Goal: Use online tool/utility: Utilize a website feature to perform a specific function

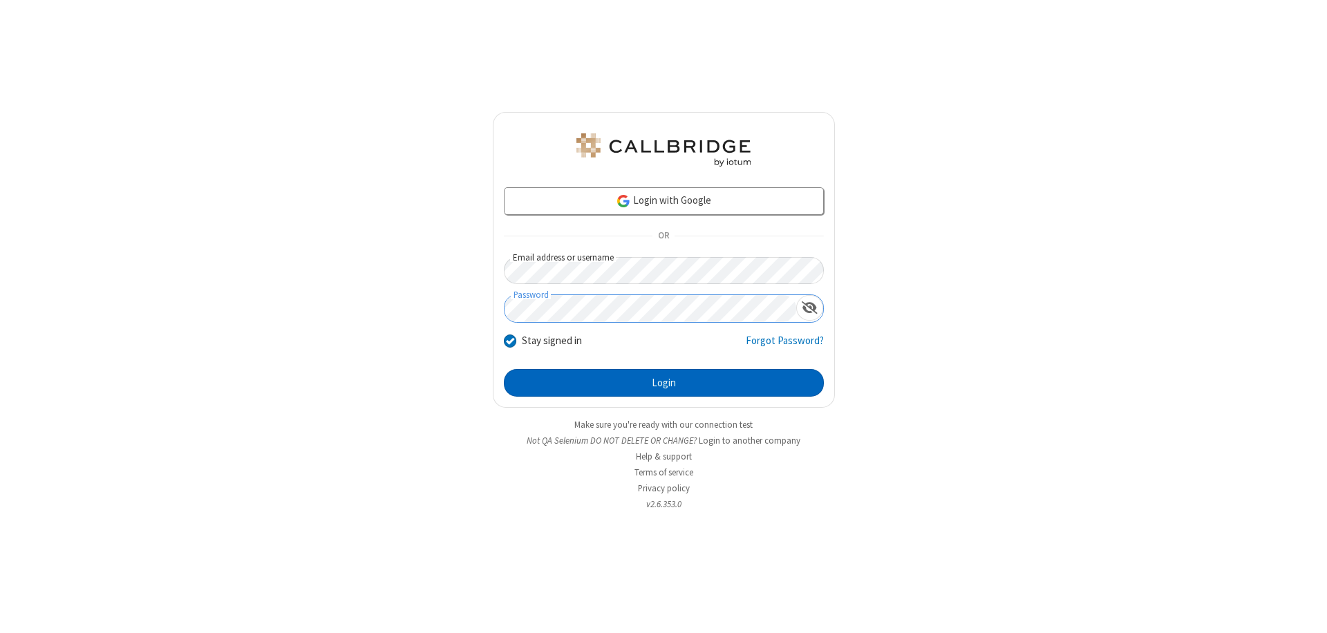
click at [664, 383] on button "Login" at bounding box center [664, 383] width 320 height 28
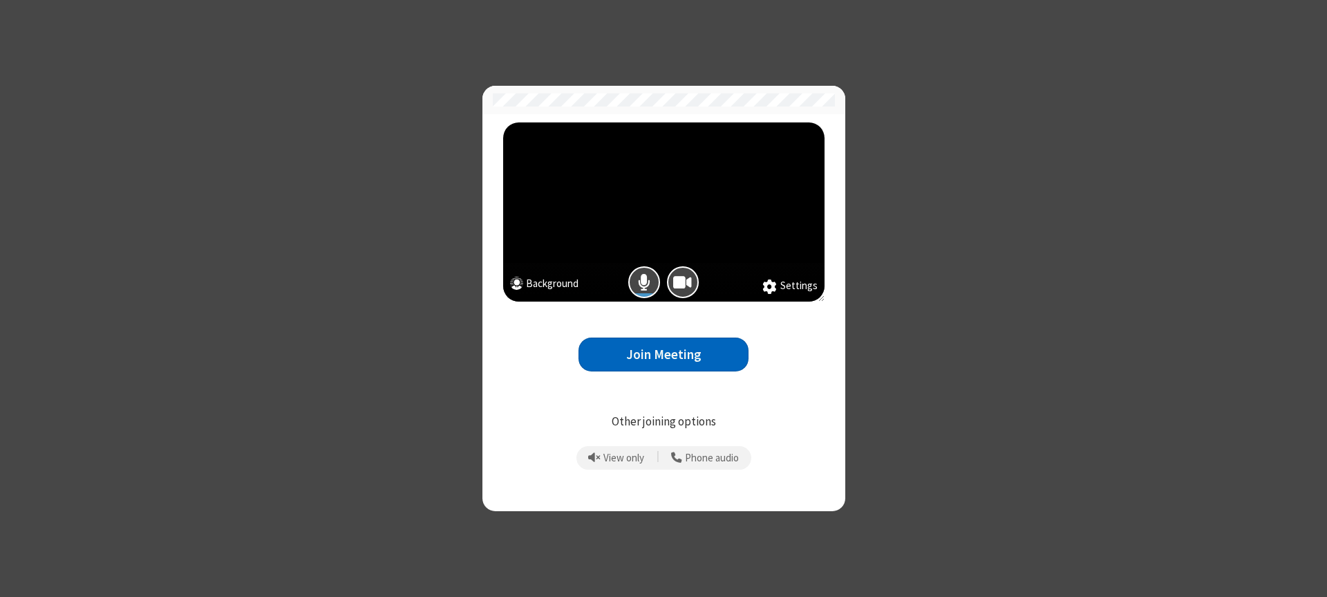
click at [664, 354] on button "Join Meeting" at bounding box center [664, 354] width 170 height 34
